Goal: Information Seeking & Learning: Learn about a topic

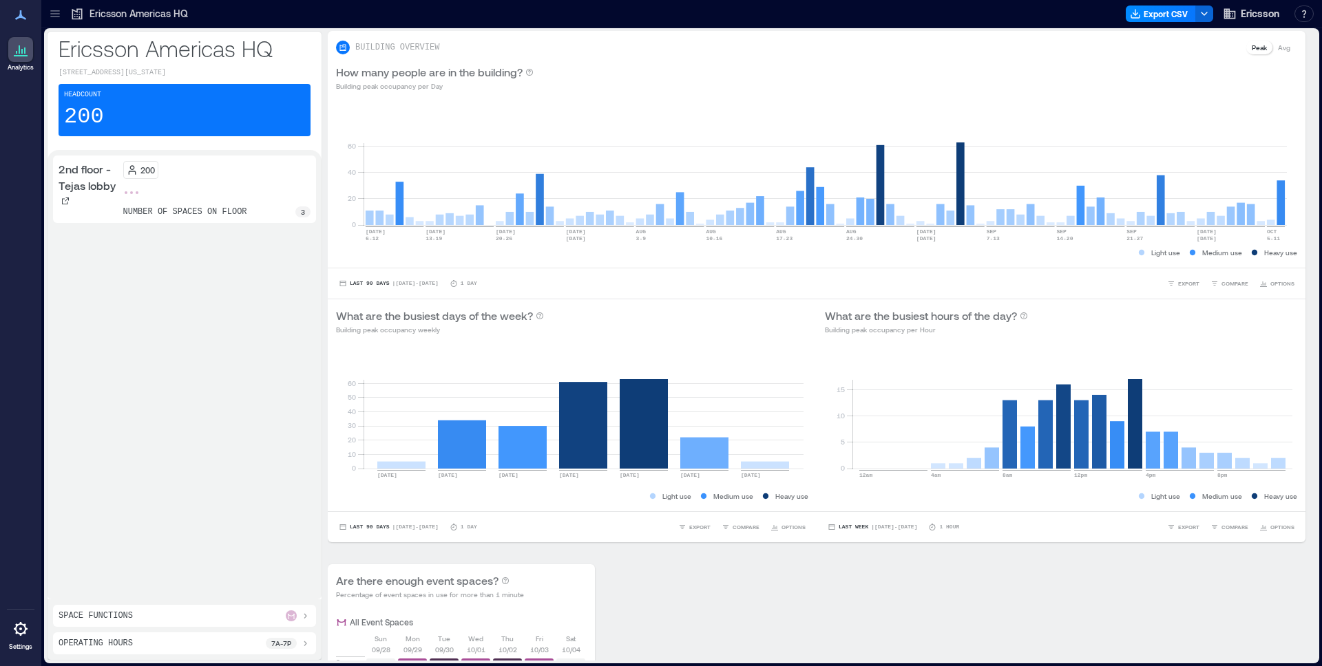
click at [220, 258] on div "2nd floor - Tejas lobby 200 number of spaces on floor 3" at bounding box center [184, 375] width 263 height 439
click at [193, 271] on div "2nd floor - Tejas lobby 200 number of spaces on floor 3" at bounding box center [184, 375] width 263 height 439
click at [23, 50] on icon at bounding box center [20, 49] width 17 height 17
click at [121, 104] on div "Headcount 200" at bounding box center [185, 110] width 252 height 52
click at [191, 605] on div "Space Functions" at bounding box center [184, 616] width 263 height 22
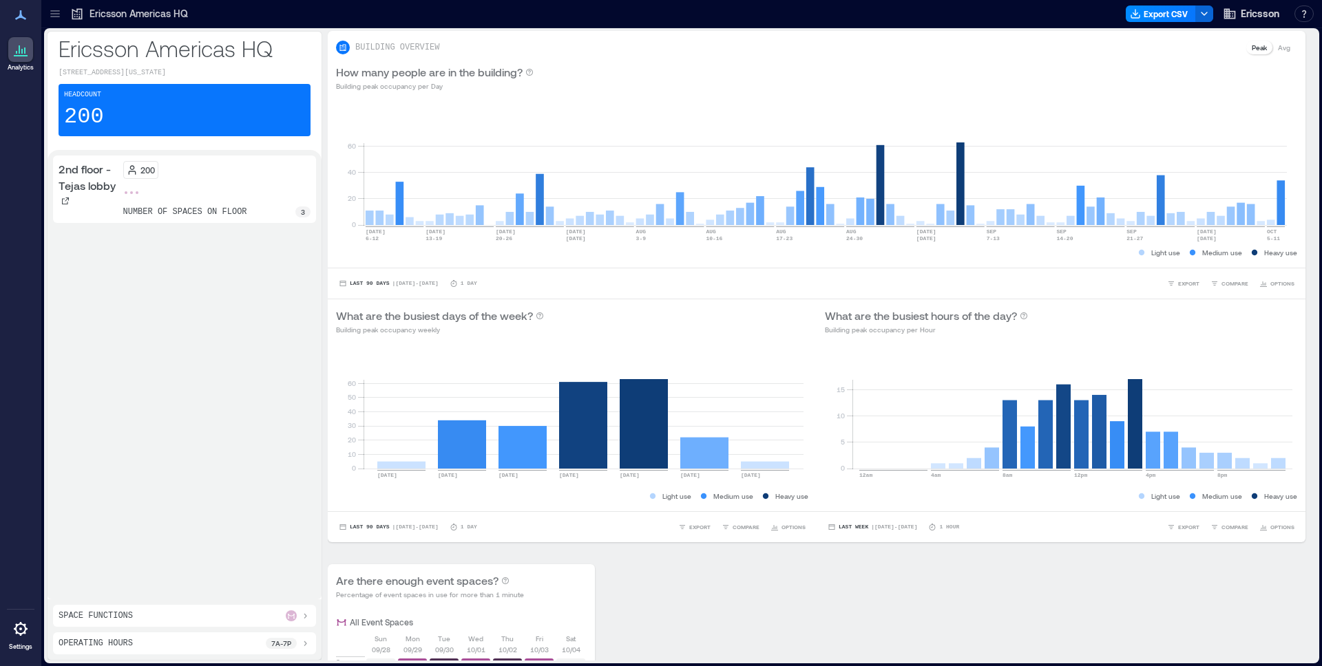
click at [191, 611] on div "Space Functions" at bounding box center [185, 616] width 252 height 11
click at [136, 549] on div "Space Functions socialize 3" at bounding box center [184, 588] width 263 height 78
click at [301, 565] on icon at bounding box center [305, 559] width 11 height 11
click at [228, 613] on div "Space Functions" at bounding box center [185, 616] width 252 height 11
click at [132, 195] on div at bounding box center [132, 193] width 6 height 6
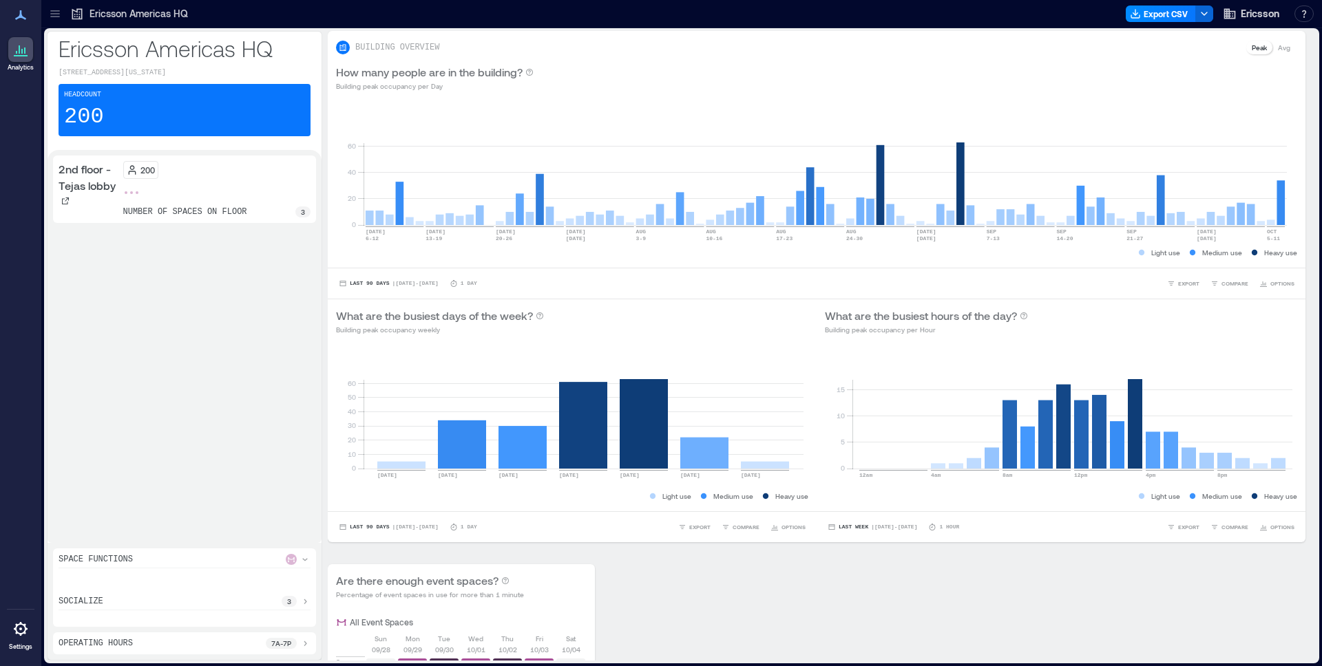
click at [56, 12] on icon at bounding box center [55, 14] width 14 height 14
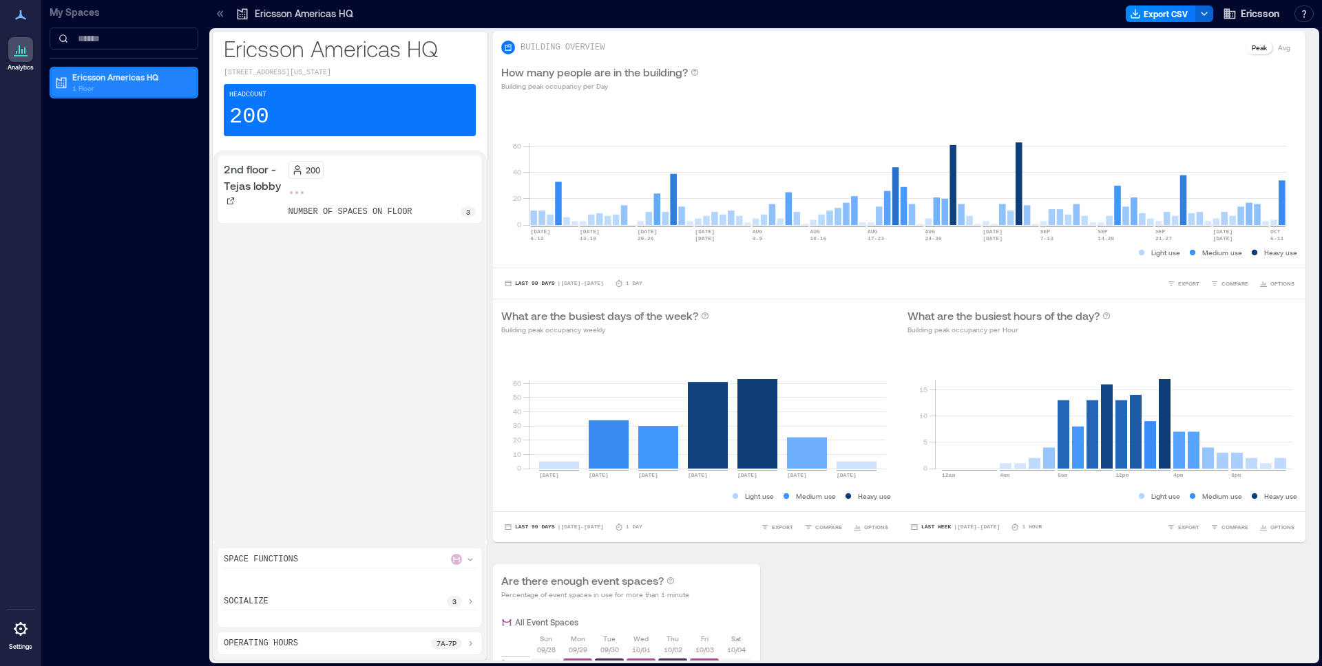
click at [99, 78] on p "Ericsson Americas HQ" at bounding box center [130, 77] width 116 height 11
click at [114, 84] on p "1 Floor" at bounding box center [130, 88] width 116 height 11
click at [98, 91] on p "1 Floor" at bounding box center [130, 88] width 116 height 11
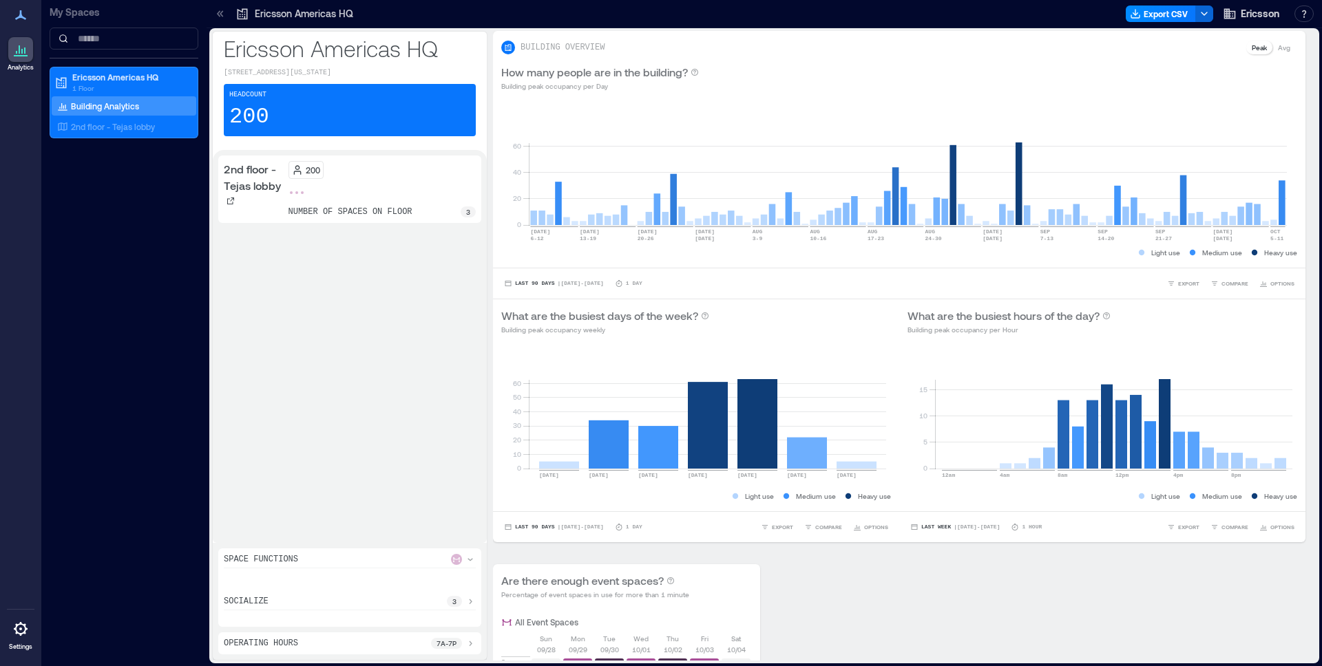
click at [81, 112] on div "Building Analytics" at bounding box center [97, 106] width 87 height 14
click at [129, 132] on p "2nd floor - Tejas lobby" at bounding box center [113, 126] width 84 height 11
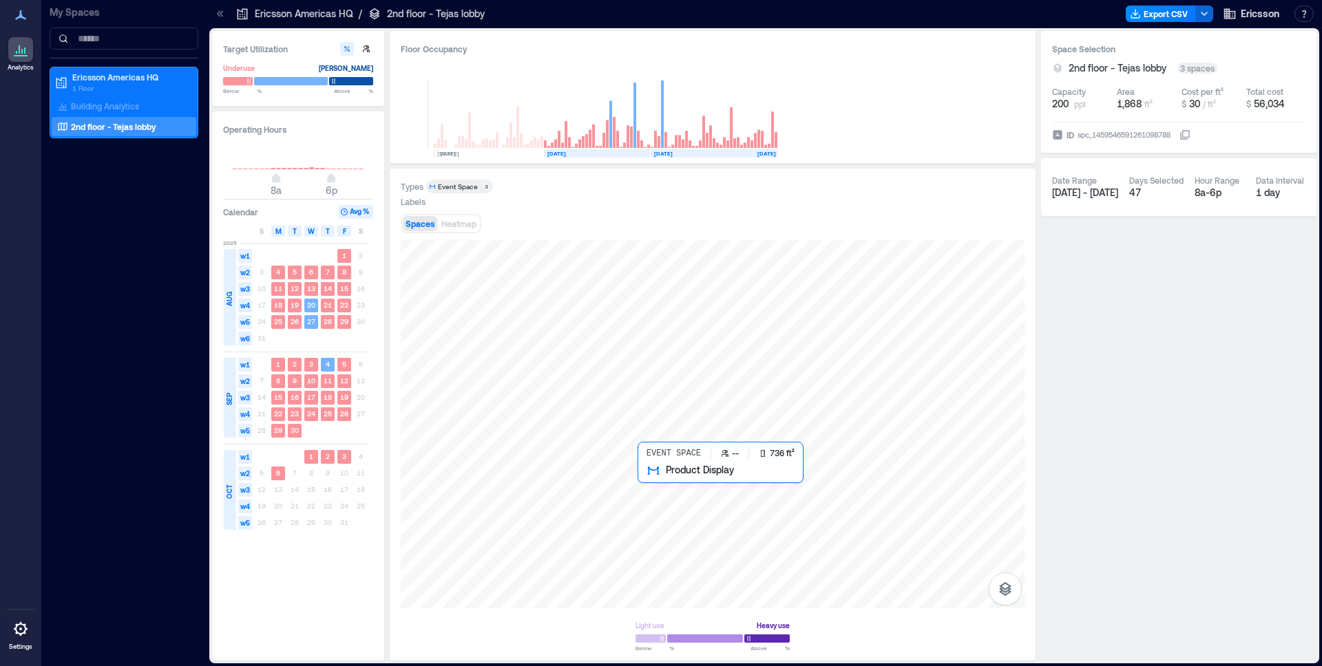
click at [653, 489] on div at bounding box center [713, 424] width 624 height 368
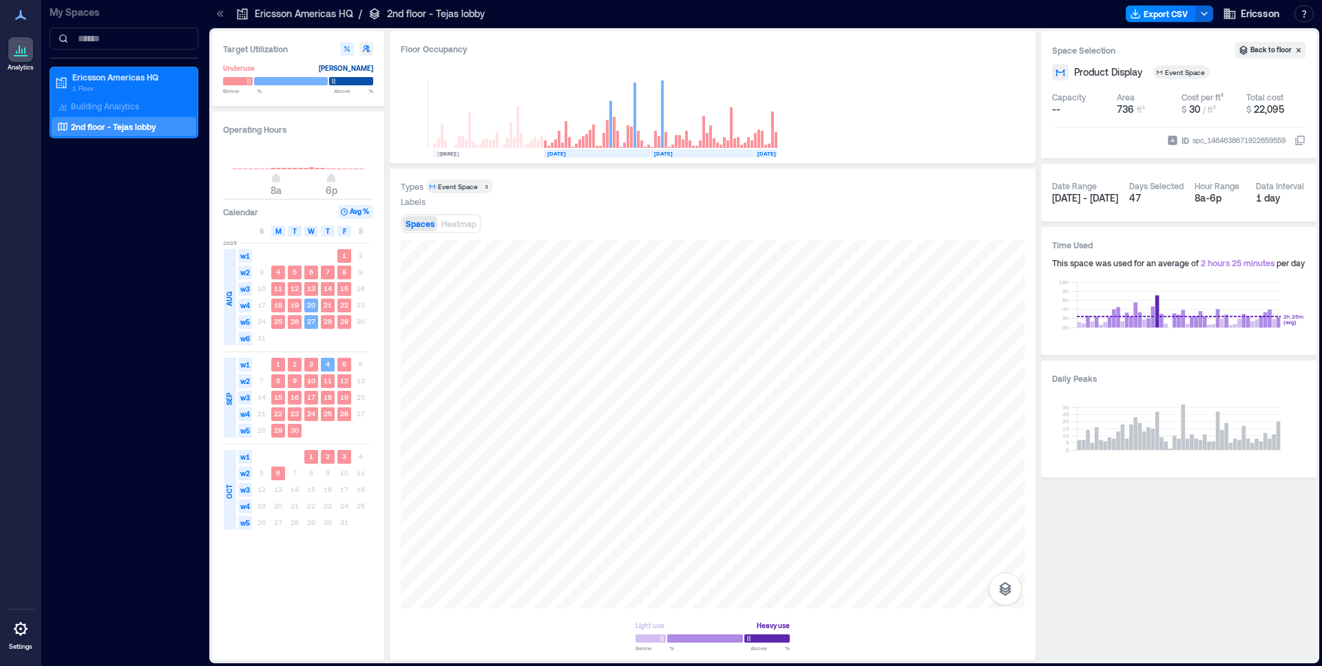
click at [362, 50] on icon "button" at bounding box center [366, 49] width 8 height 8
type input "**"
type input "***"
click at [350, 50] on icon "button" at bounding box center [347, 49] width 8 height 8
type input "**"
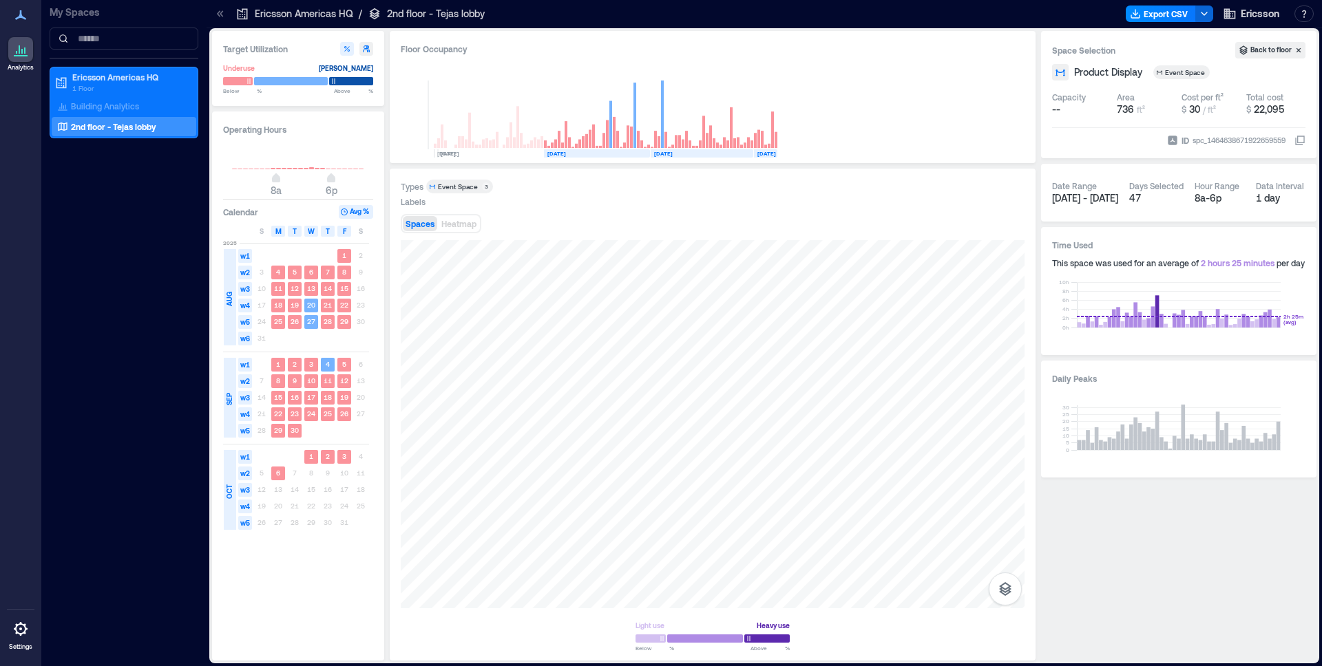
type input "**"
click at [282, 231] on div "M" at bounding box center [278, 231] width 14 height 11
click at [296, 233] on span "T" at bounding box center [295, 231] width 4 height 11
click at [285, 233] on div "S M T W T F S" at bounding box center [296, 231] width 146 height 14
click at [270, 233] on div "S M T W T F S" at bounding box center [296, 231] width 146 height 14
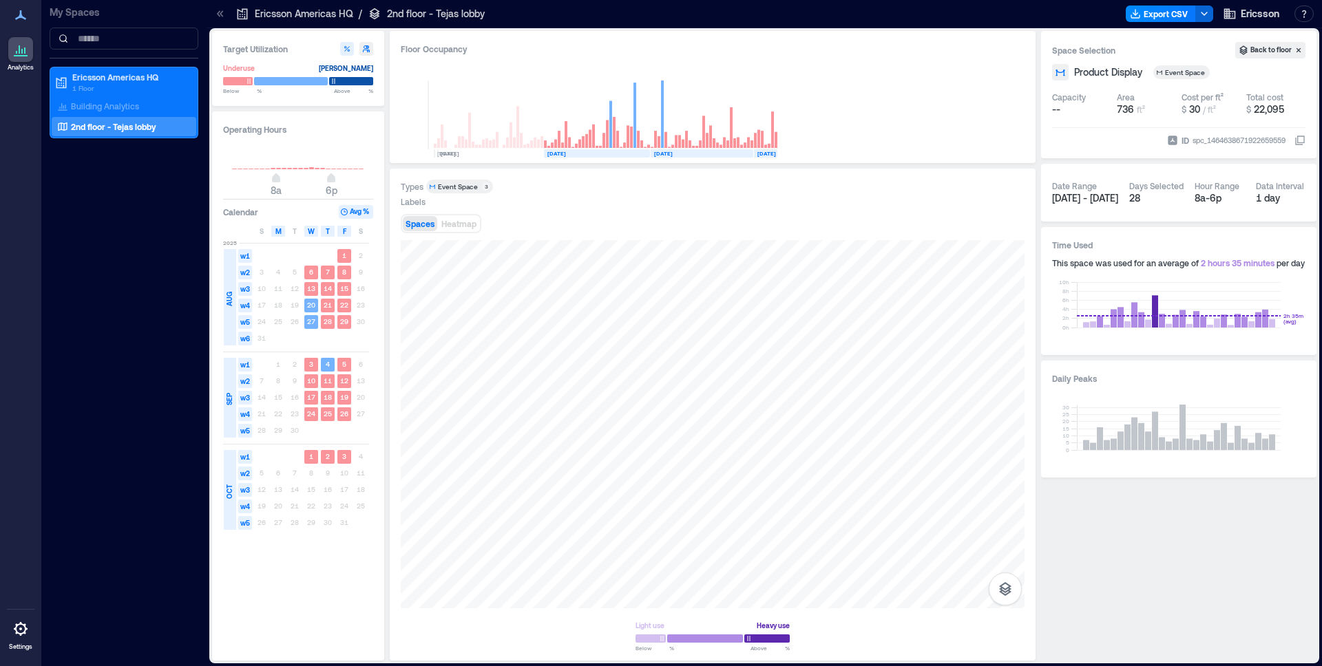
click at [279, 232] on span "M" at bounding box center [278, 231] width 6 height 11
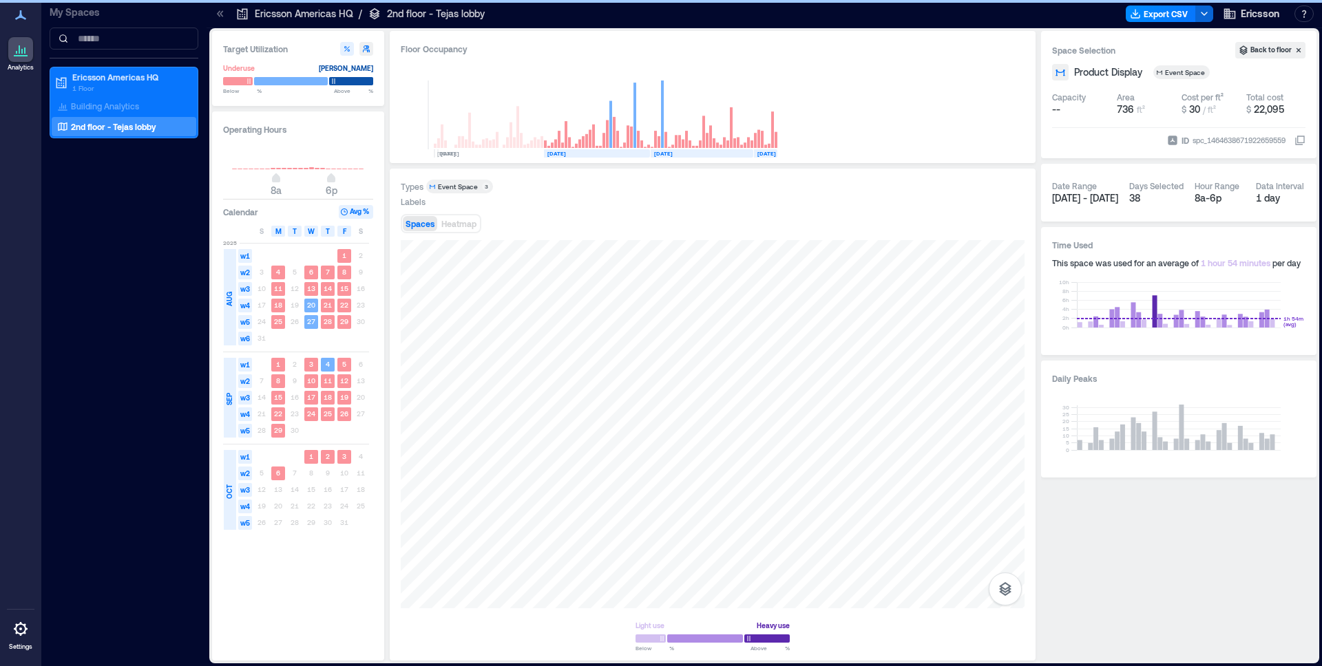
click at [293, 232] on span "T" at bounding box center [295, 231] width 4 height 11
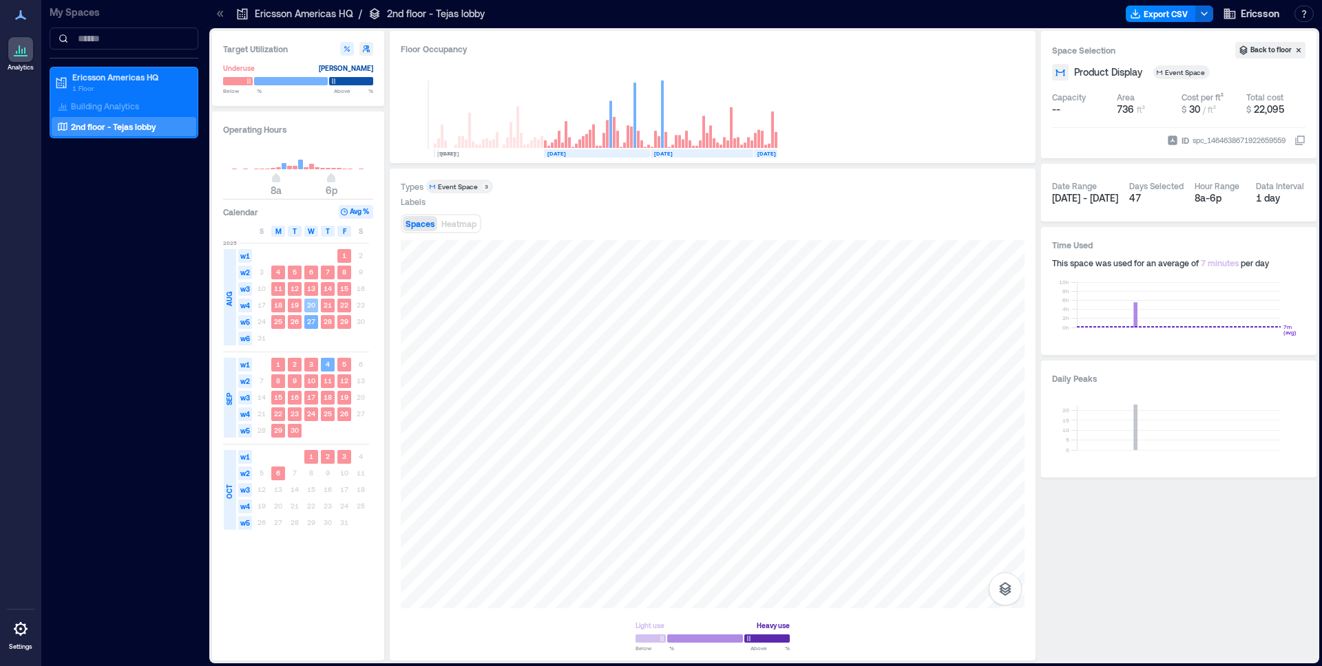
click at [309, 307] on text "20" at bounding box center [311, 305] width 8 height 8
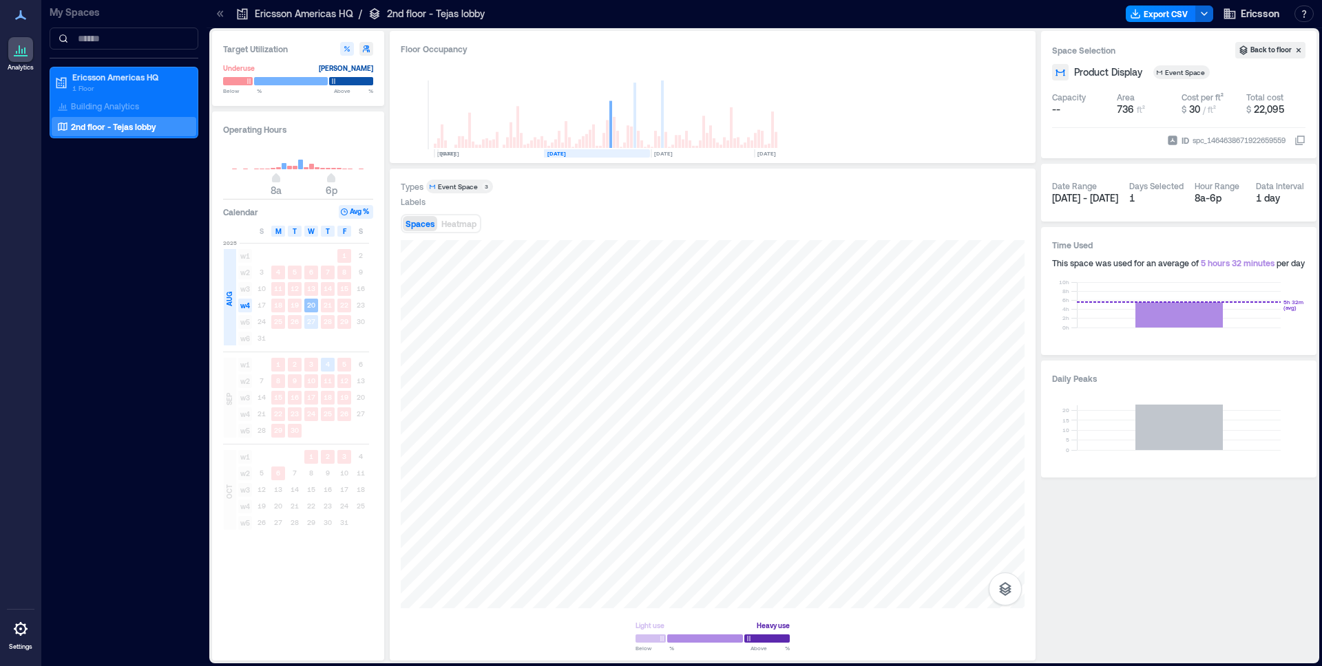
click at [309, 307] on text "20" at bounding box center [311, 305] width 8 height 8
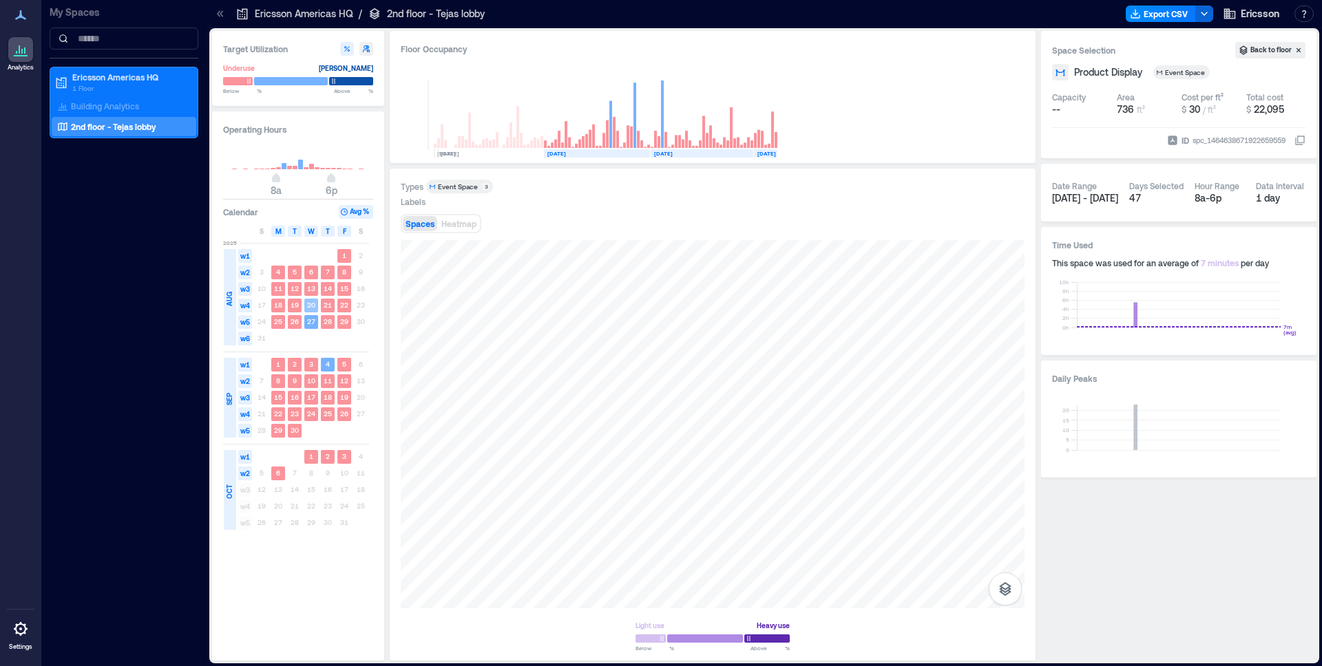
click at [309, 307] on text "20" at bounding box center [311, 305] width 8 height 8
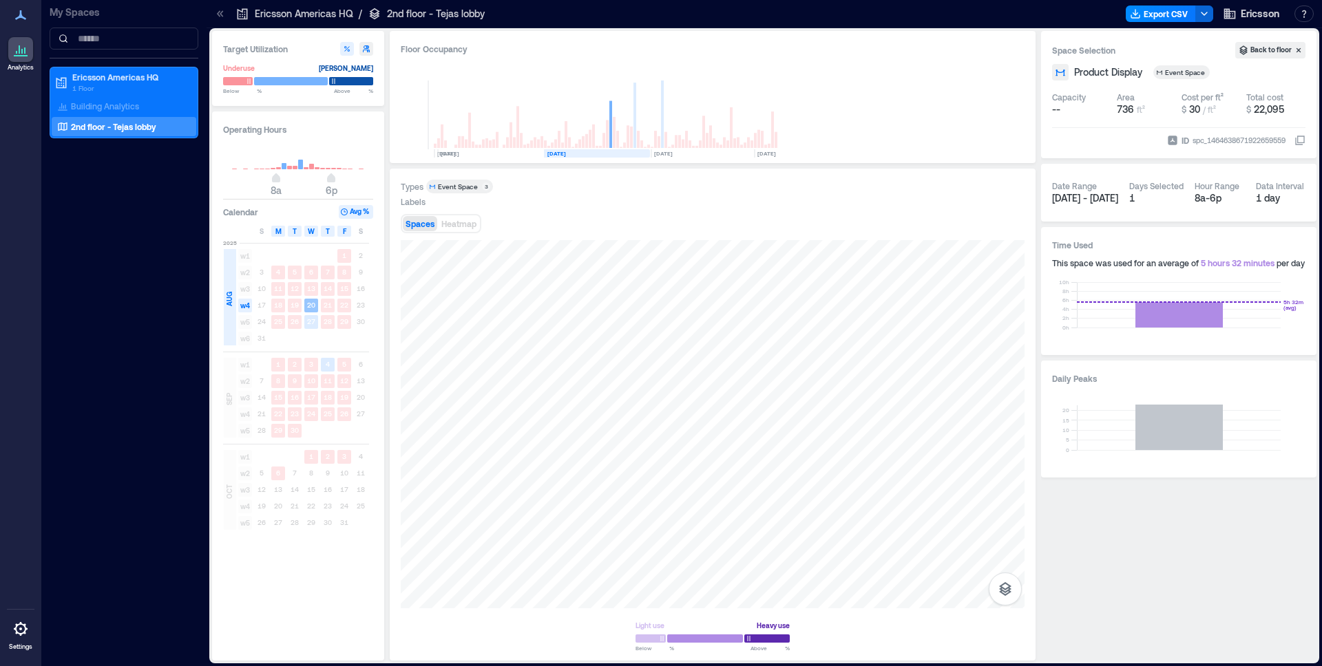
click at [309, 307] on text "20" at bounding box center [311, 305] width 8 height 8
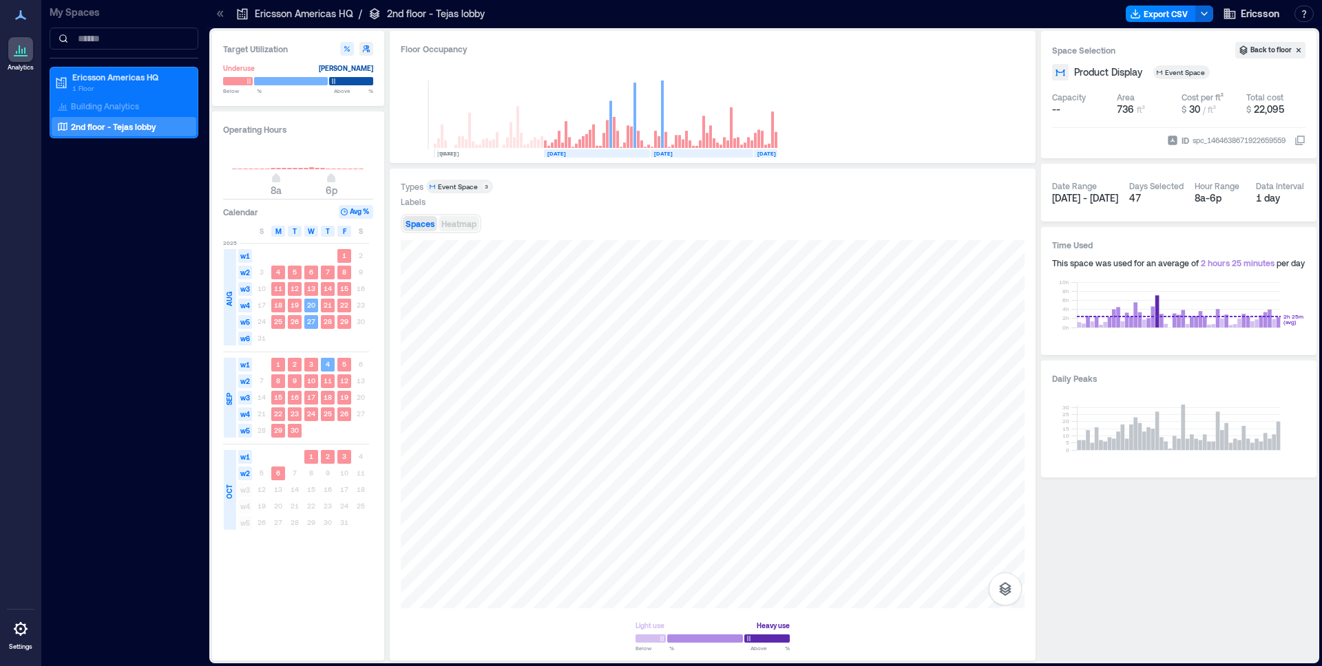
click at [465, 222] on span "Heatmap" at bounding box center [458, 224] width 35 height 10
click at [999, 592] on icon "button" at bounding box center [1005, 589] width 17 height 17
click at [1008, 523] on icon "button" at bounding box center [1005, 516] width 17 height 17
click at [1007, 571] on ol "Spaces Sensors" at bounding box center [1005, 555] width 33 height 102
click at [1006, 554] on icon "button" at bounding box center [1005, 549] width 12 height 12
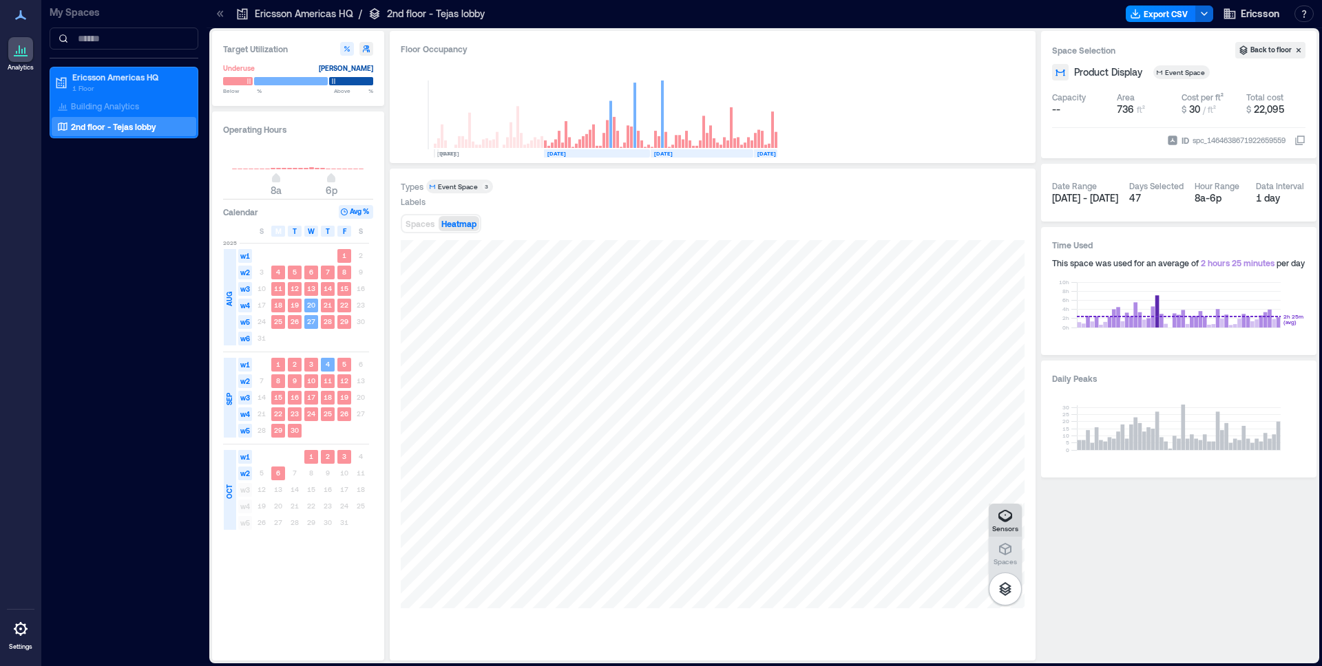
click at [1005, 520] on icon "button" at bounding box center [1005, 516] width 14 height 12
click at [1007, 550] on icon "button" at bounding box center [1005, 549] width 17 height 17
click at [1009, 516] on icon "button" at bounding box center [1005, 516] width 17 height 17
click at [1003, 547] on icon "button" at bounding box center [1005, 549] width 17 height 17
click at [1011, 520] on icon "button" at bounding box center [1005, 516] width 17 height 17
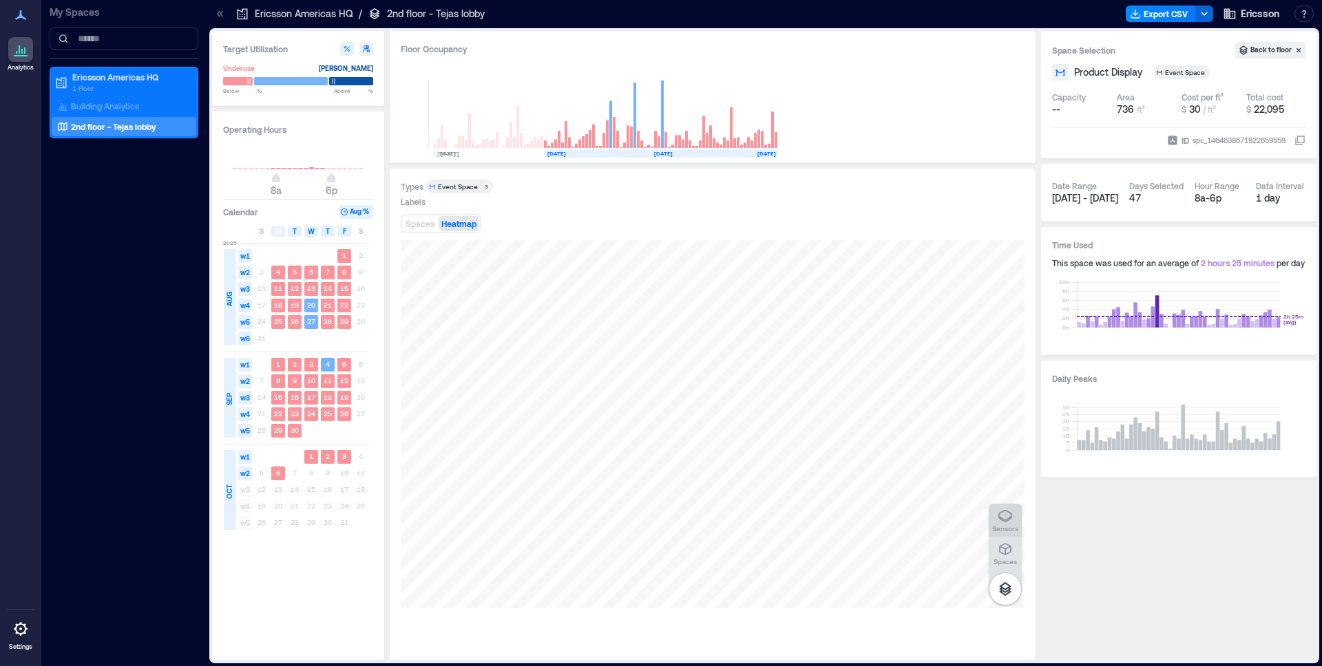
click at [1011, 520] on icon "button" at bounding box center [1005, 516] width 17 height 17
click at [1009, 552] on icon "button" at bounding box center [1005, 549] width 12 height 12
click at [1005, 592] on icon "button" at bounding box center [1005, 589] width 12 height 14
click at [1002, 564] on p "Spaces" at bounding box center [1005, 562] width 23 height 8
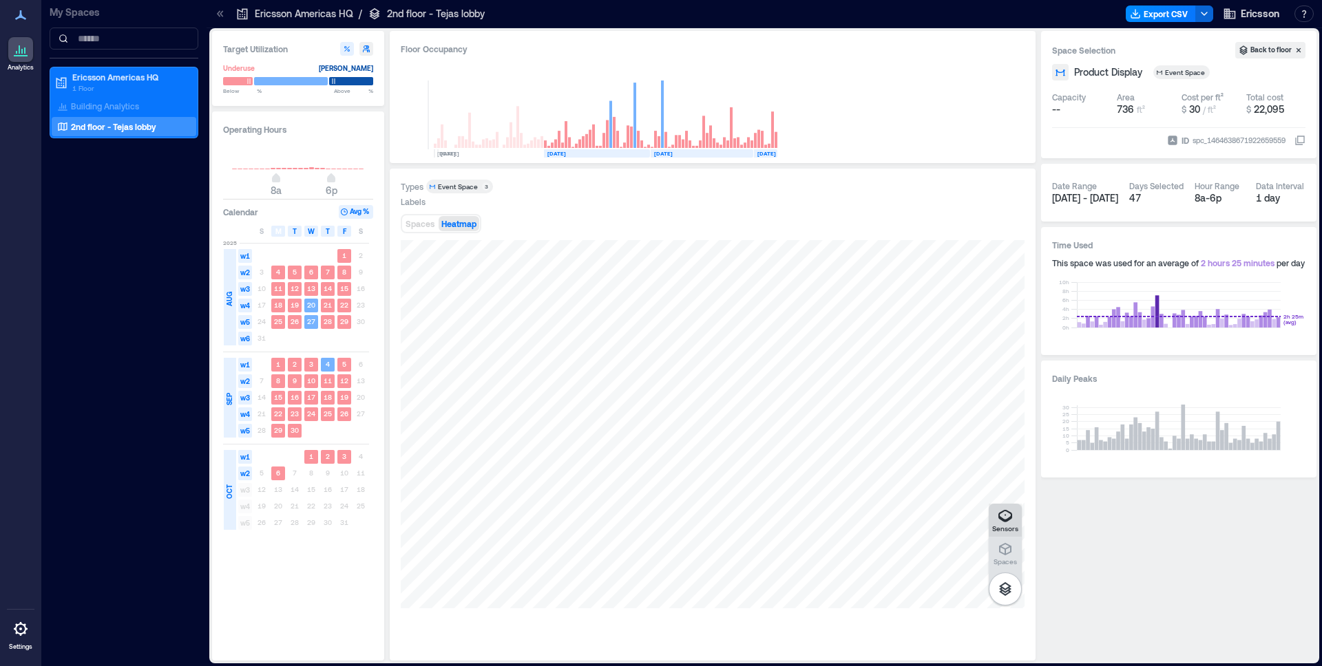
click at [1002, 530] on p "Sensors" at bounding box center [1005, 529] width 26 height 8
click at [998, 516] on icon "button" at bounding box center [1005, 516] width 14 height 12
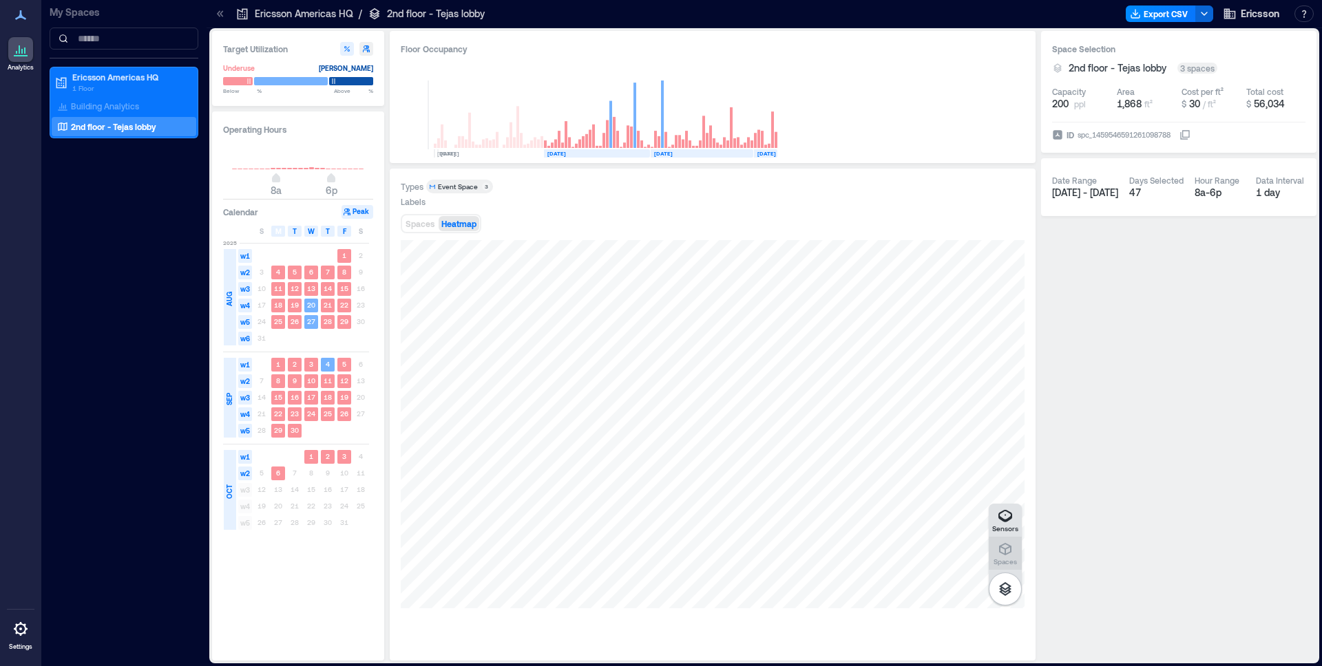
click at [1000, 542] on icon "button" at bounding box center [1005, 549] width 17 height 17
click at [455, 186] on div "Event Space" at bounding box center [458, 187] width 40 height 10
click at [505, 213] on div "Spaces Heatmap" at bounding box center [713, 224] width 624 height 28
click at [251, 217] on h3 "Calendar" at bounding box center [240, 212] width 35 height 14
click at [231, 409] on div "SEP" at bounding box center [229, 399] width 14 height 22
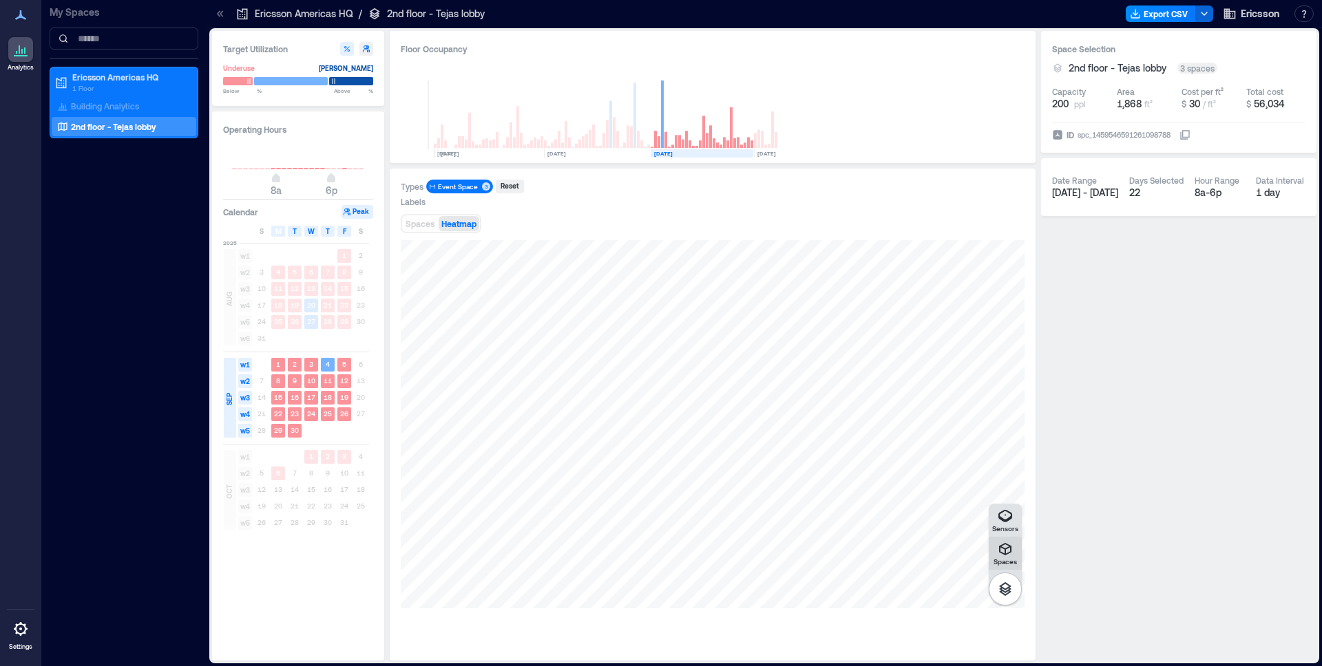
click at [1012, 550] on icon "button" at bounding box center [1005, 549] width 17 height 17
click at [1013, 528] on p "Sensors" at bounding box center [1005, 529] width 26 height 8
click at [1011, 552] on icon "button" at bounding box center [1005, 549] width 12 height 12
click at [224, 379] on div "SEP" at bounding box center [230, 398] width 12 height 80
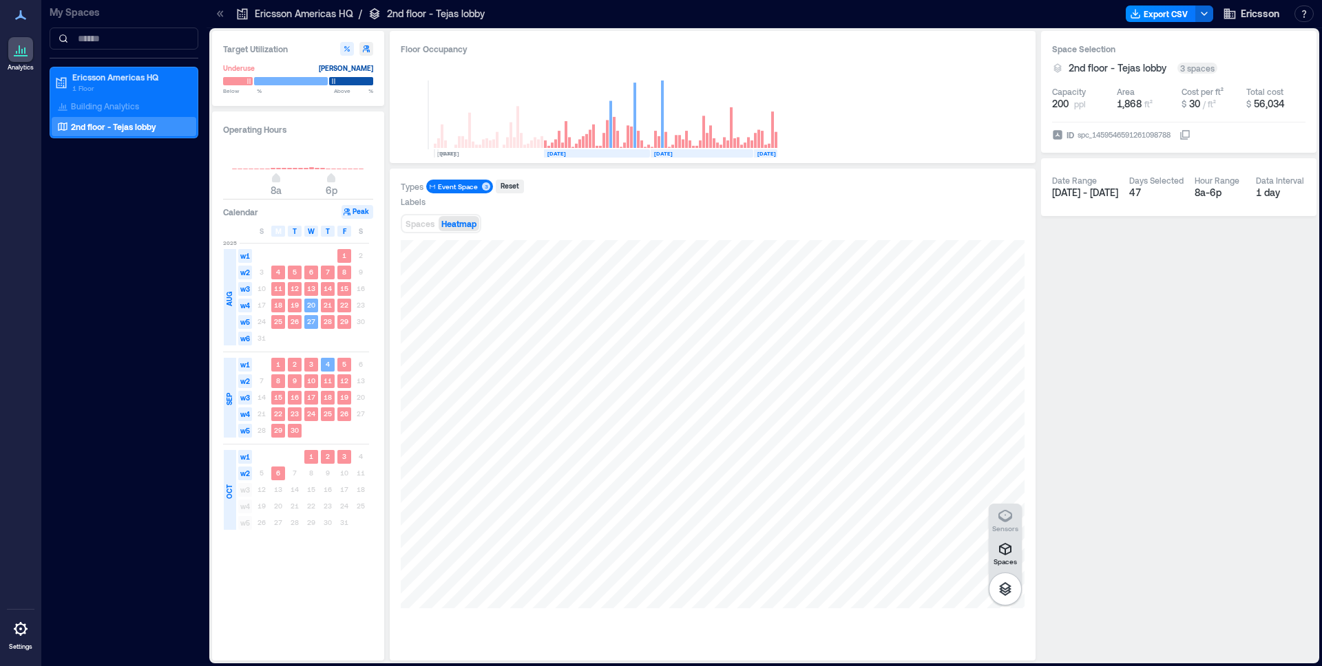
click at [1101, 195] on span "[DATE] - [DATE]" at bounding box center [1085, 193] width 66 height 12
click at [230, 243] on span "2025" at bounding box center [230, 243] width 14 height 8
click at [1080, 198] on div "[DATE] - [DATE]" at bounding box center [1085, 193] width 66 height 14
click at [1082, 193] on span "[DATE] - [DATE]" at bounding box center [1085, 193] width 66 height 12
click at [1098, 191] on span "[DATE] - [DATE]" at bounding box center [1085, 193] width 66 height 12
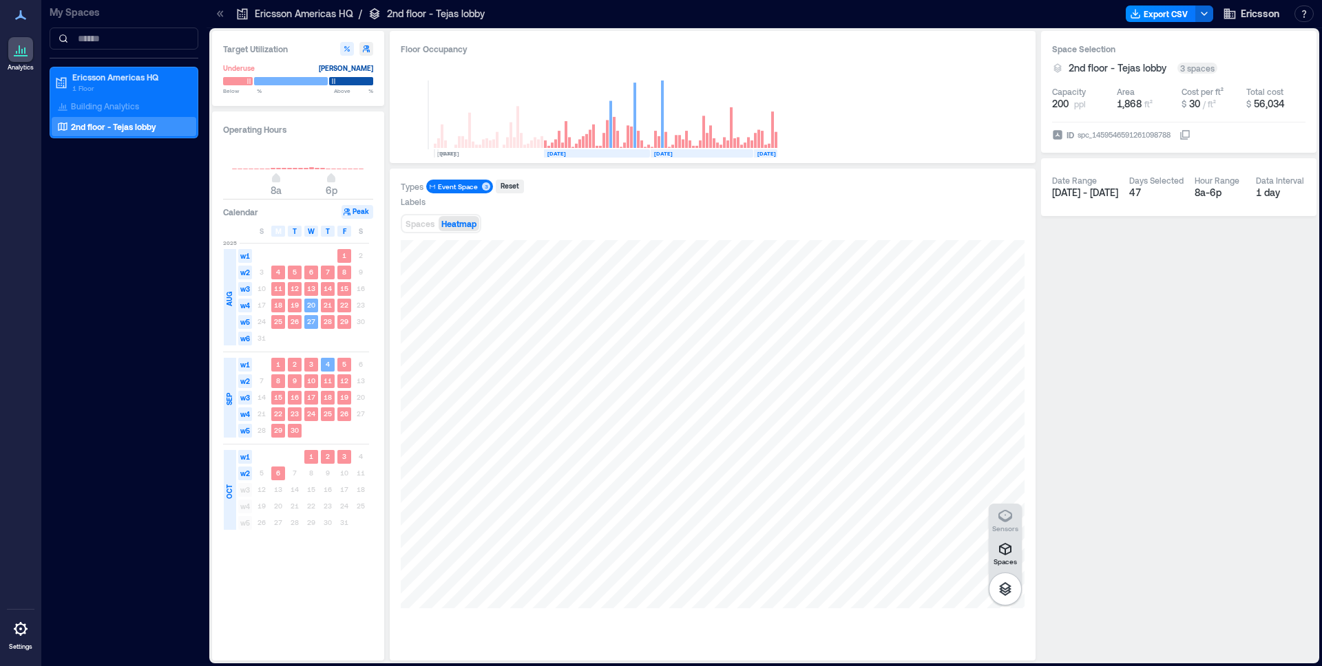
click at [1129, 193] on div "47" at bounding box center [1156, 193] width 54 height 14
